Goal: Task Accomplishment & Management: Manage account settings

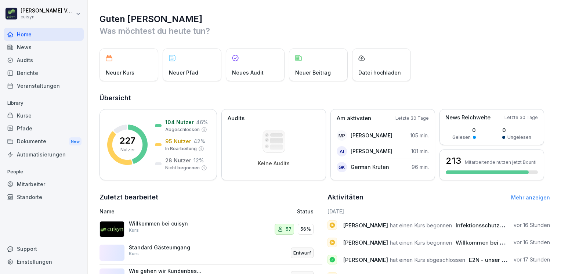
click at [40, 183] on div "Mitarbeiter" at bounding box center [44, 184] width 80 height 13
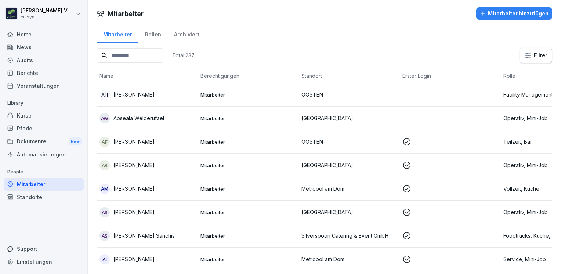
click at [144, 55] on input at bounding box center [130, 55] width 67 height 14
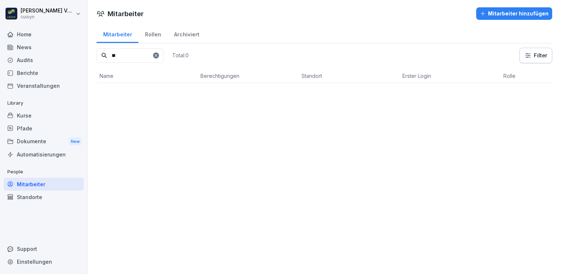
type input "*"
type input "******"
click at [153, 93] on div "MM [PERSON_NAME]" at bounding box center [146, 95] width 95 height 10
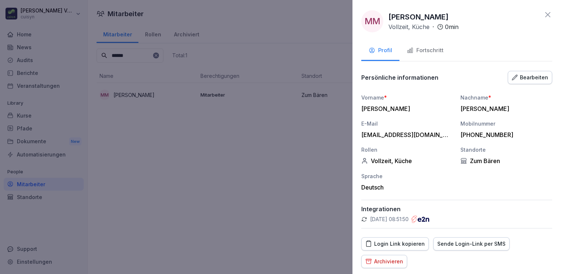
click at [433, 48] on div "Fortschritt" at bounding box center [425, 50] width 37 height 8
